Goal: Find specific page/section: Find specific page/section

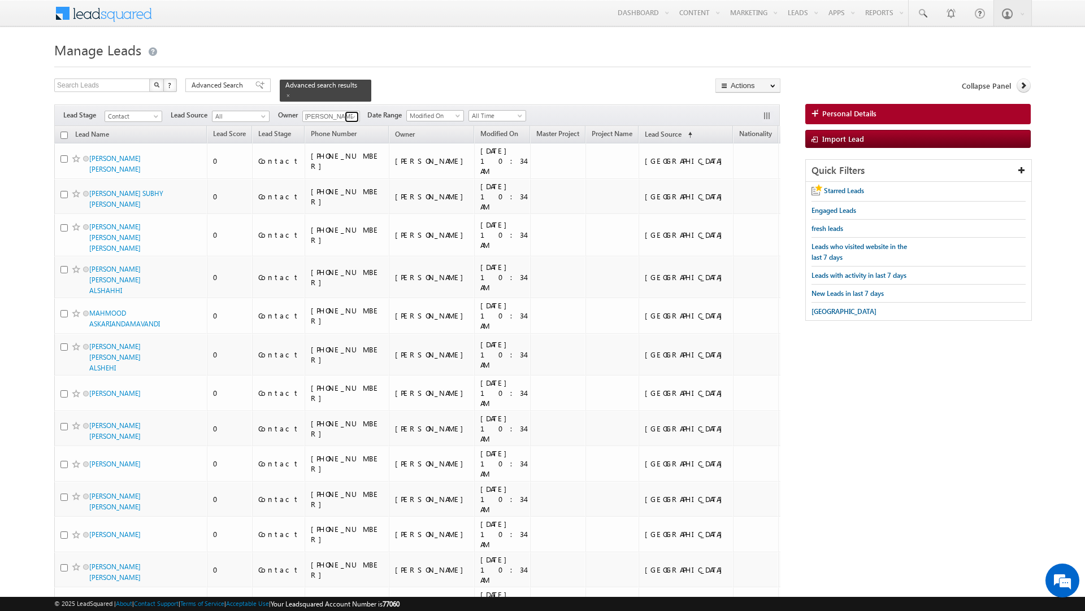
click at [354, 116] on span at bounding box center [353, 116] width 9 height 9
click at [514, 84] on div "Search Leads X ? 2777 results found Advanced Search Advanced Search Advanced se…" at bounding box center [417, 90] width 726 height 23
click at [879, 39] on link "Reports Home" at bounding box center [905, 39] width 90 height 24
